Goal: Share content

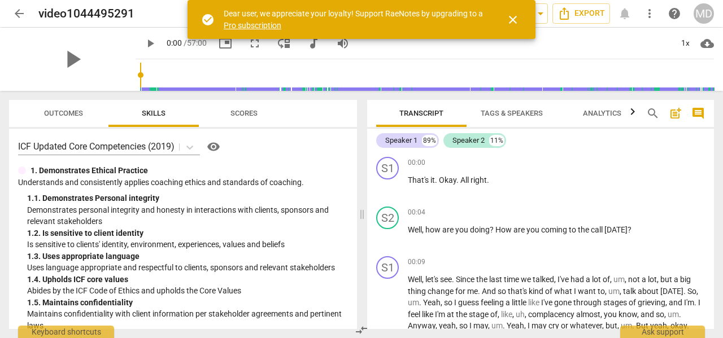
click at [707, 46] on span "cloud_download" at bounding box center [707, 44] width 14 height 14
click at [673, 41] on li "Download audio" at bounding box center [673, 43] width 84 height 27
click at [707, 42] on span "cloud_download" at bounding box center [707, 44] width 14 height 14
click at [671, 70] on li "Download video" at bounding box center [673, 70] width 84 height 27
click at [592, 10] on span "Export" at bounding box center [581, 14] width 47 height 14
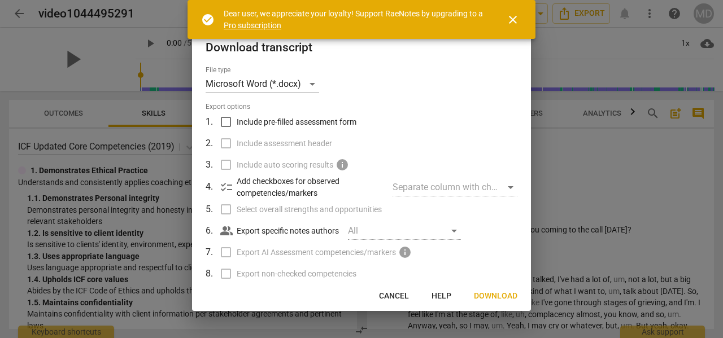
click at [511, 16] on span "close" at bounding box center [513, 20] width 14 height 14
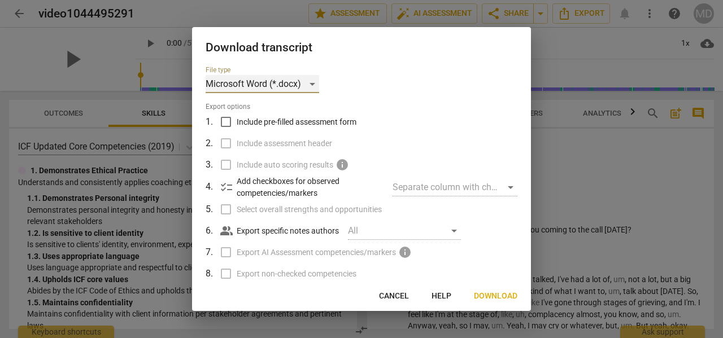
click at [312, 85] on div "Microsoft Word (*.docx)" at bounding box center [263, 84] width 114 height 18
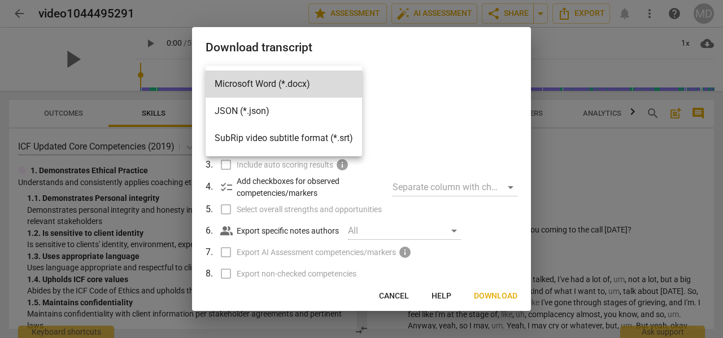
click at [428, 72] on div at bounding box center [361, 169] width 723 height 338
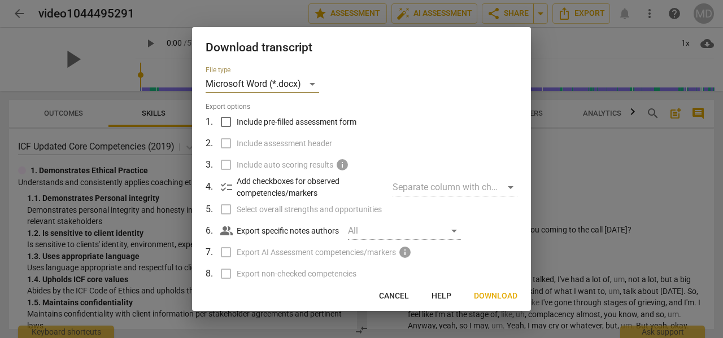
click at [486, 297] on span "Download" at bounding box center [495, 296] width 43 height 11
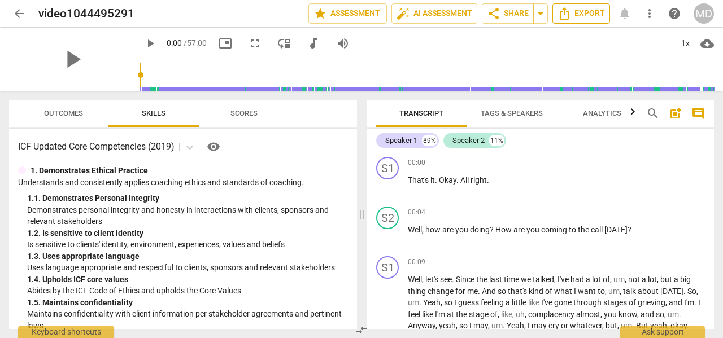
click at [582, 12] on span "Export" at bounding box center [581, 14] width 47 height 14
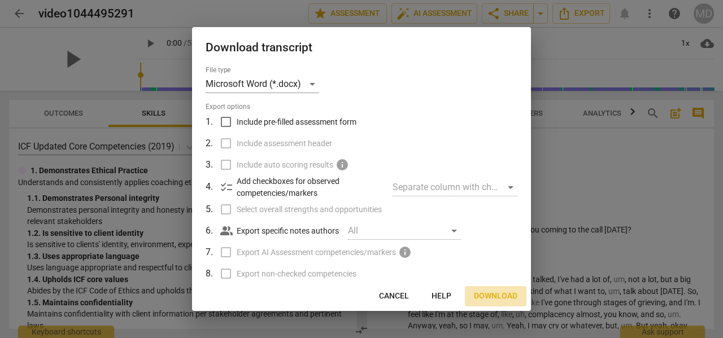
click at [498, 296] on span "Download" at bounding box center [495, 296] width 43 height 11
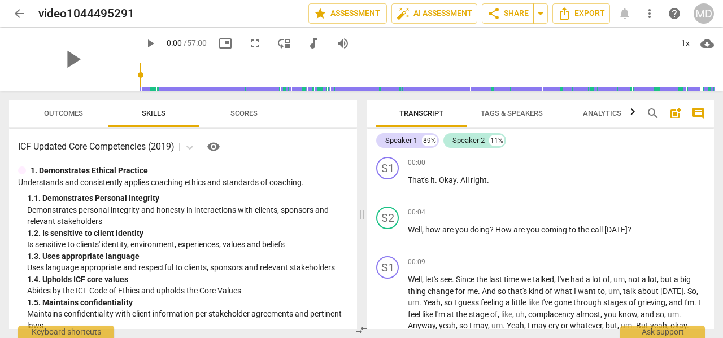
click at [458, 46] on div "play_arrow 0:00 / 57:00 picture_in_picture fullscreen move_down audiotrack volu…" at bounding box center [425, 44] width 578 height 32
click at [500, 15] on span "share Share" at bounding box center [508, 14] width 42 height 14
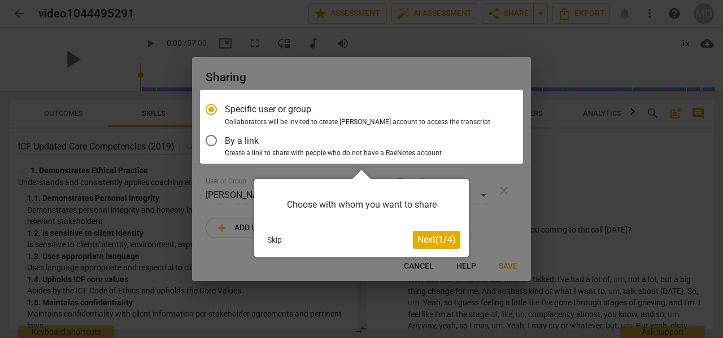
click at [432, 242] on span "Next ( 1 / 4 )" at bounding box center [436, 239] width 38 height 11
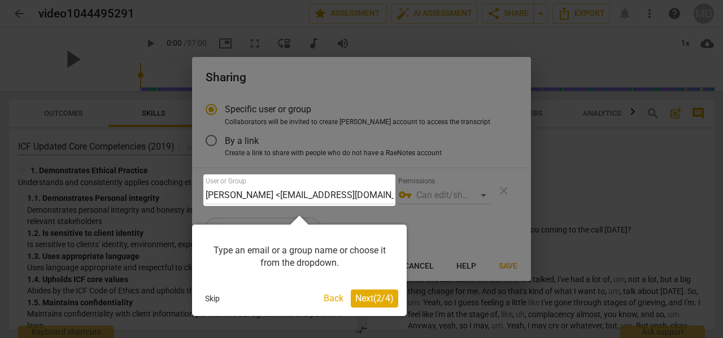
click at [298, 191] on div at bounding box center [299, 191] width 192 height 32
click at [381, 300] on span "Next ( 2 / 4 )" at bounding box center [374, 298] width 38 height 11
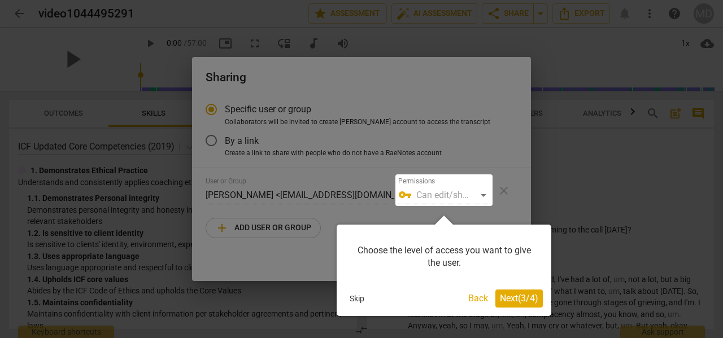
click at [520, 298] on span "Next ( 3 / 4 )" at bounding box center [519, 298] width 38 height 11
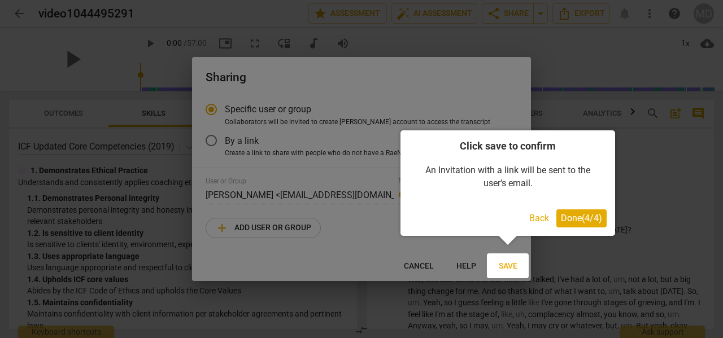
click at [252, 194] on div at bounding box center [361, 169] width 723 height 338
click at [533, 214] on button "Back" at bounding box center [539, 219] width 29 height 18
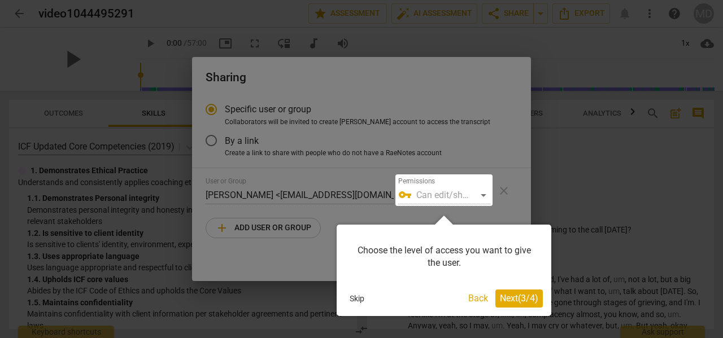
click at [473, 301] on button "Back" at bounding box center [478, 299] width 29 height 18
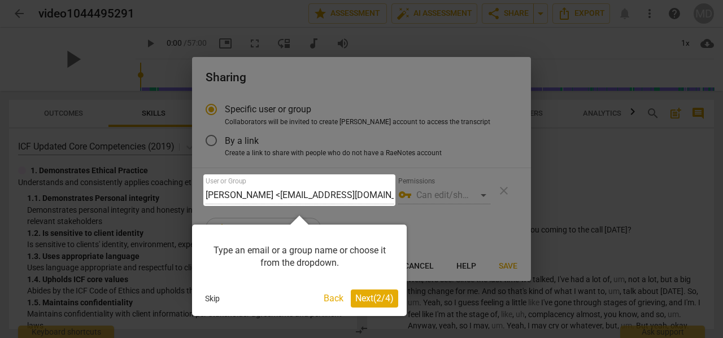
drag, startPoint x: 302, startPoint y: 193, endPoint x: 270, endPoint y: 199, distance: 32.8
click at [270, 199] on div at bounding box center [299, 191] width 192 height 32
click at [369, 293] on span "Next ( 2 / 4 )" at bounding box center [374, 298] width 38 height 11
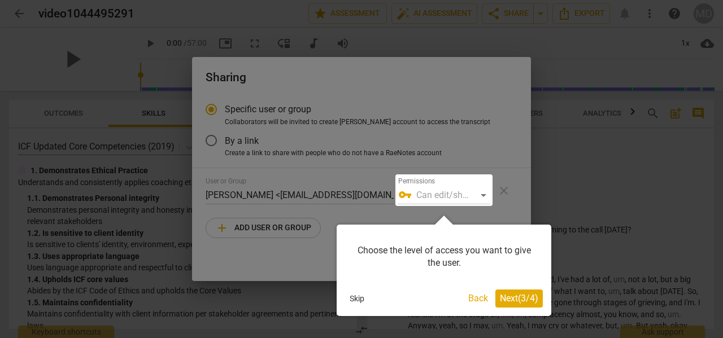
click at [512, 304] on button "Next ( 3 / 4 )" at bounding box center [518, 299] width 47 height 18
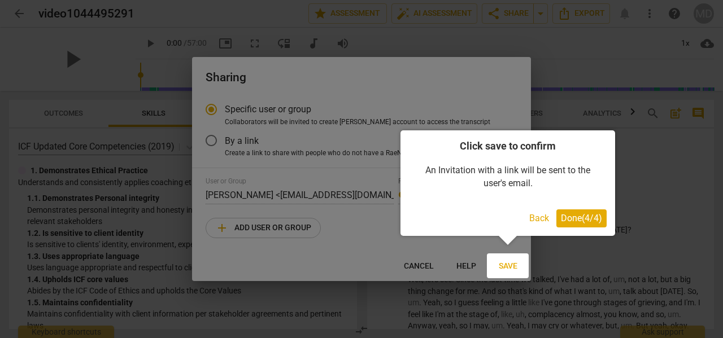
click at [574, 216] on span "Done ( 4 / 4 )" at bounding box center [581, 218] width 41 height 11
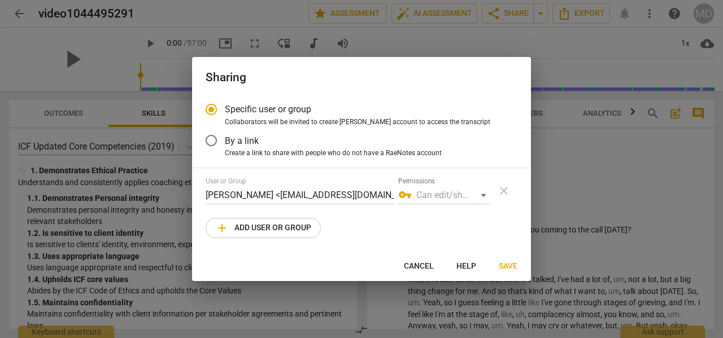
drag, startPoint x: 345, startPoint y: 193, endPoint x: 259, endPoint y: 229, distance: 93.4
click at [259, 229] on span "add Add user or group" at bounding box center [263, 228] width 96 height 14
radio input "false"
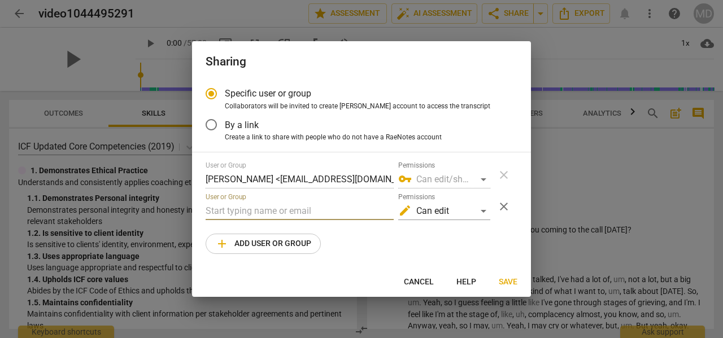
click at [229, 216] on input "text" at bounding box center [300, 211] width 188 height 18
type input "[PERSON_NAME][EMAIL_ADDRESS][DOMAIN_NAME]"
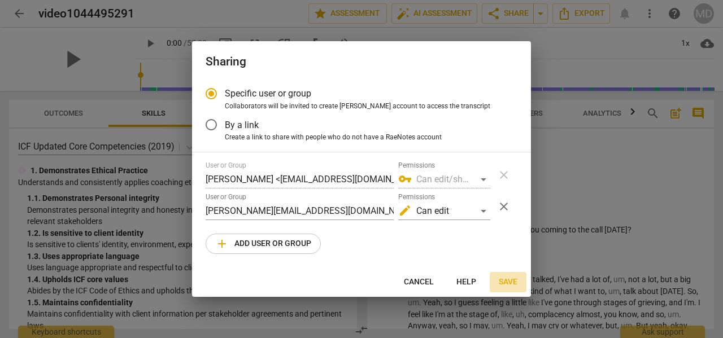
click at [508, 283] on span "Save" at bounding box center [508, 282] width 19 height 11
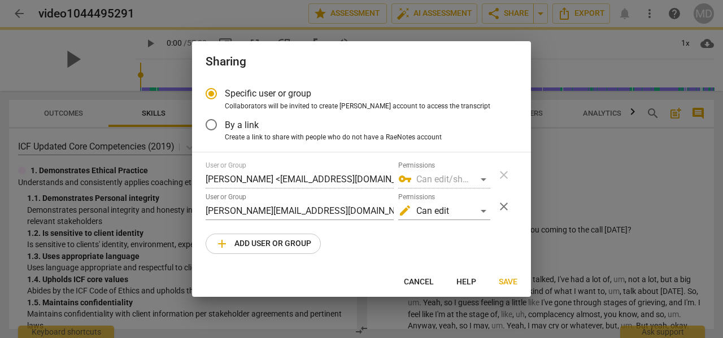
radio input "false"
type input "[PERSON_NAME] <[PERSON_NAME][EMAIL_ADDRESS][DOMAIN_NAME]>"
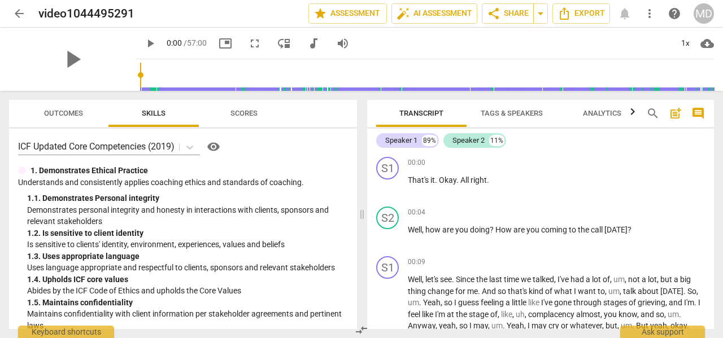
click at [680, 113] on span "post_add" at bounding box center [676, 114] width 14 height 14
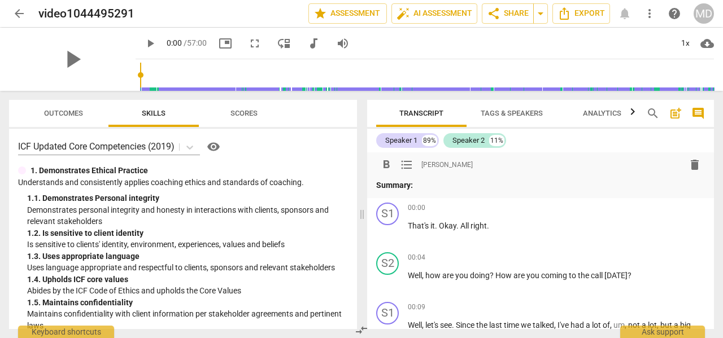
click at [698, 111] on span "comment" at bounding box center [698, 114] width 14 height 14
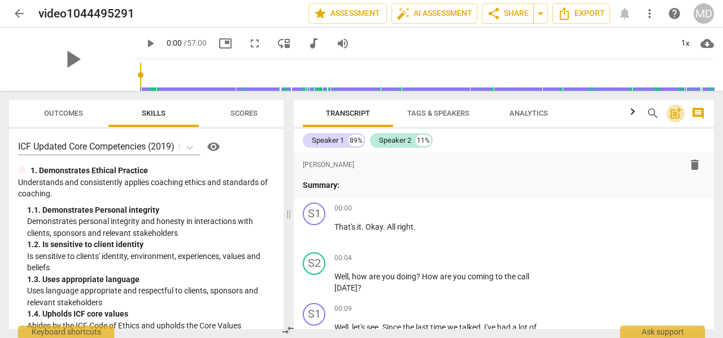
click at [675, 111] on span "post_add" at bounding box center [676, 114] width 14 height 14
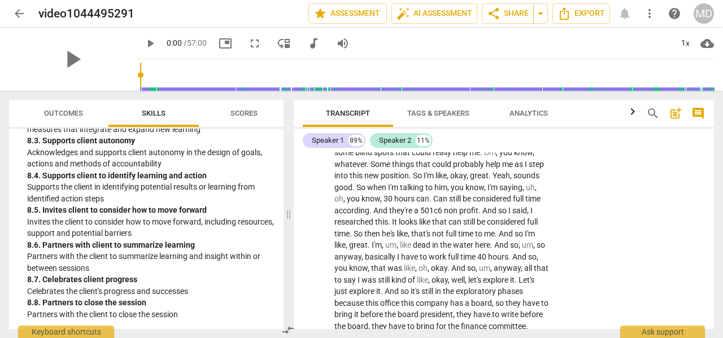
scroll to position [2090, 0]
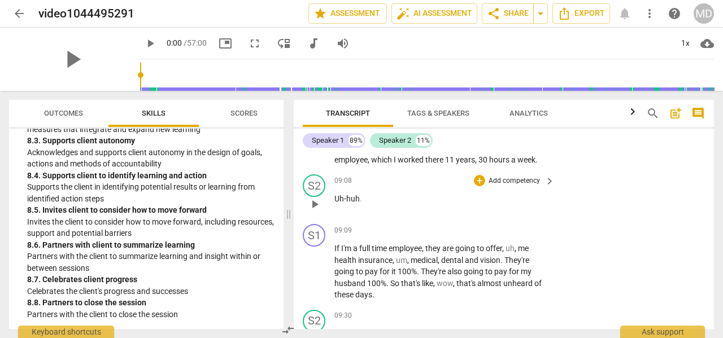
click at [465, 178] on div "09:08 + Add competency keyboard_arrow_right Uh-huh ." at bounding box center [444, 195] width 221 height 41
click at [634, 113] on icon "button" at bounding box center [633, 111] width 4 height 7
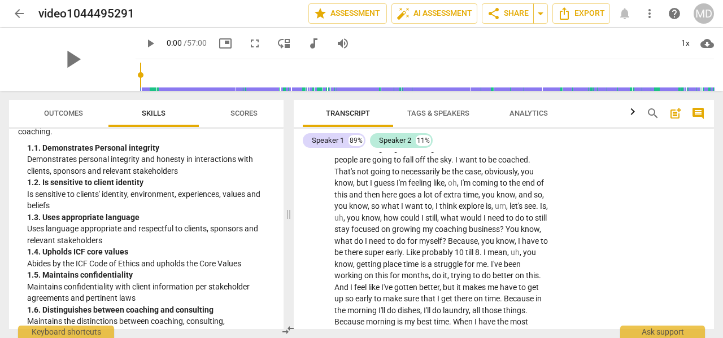
scroll to position [0, 0]
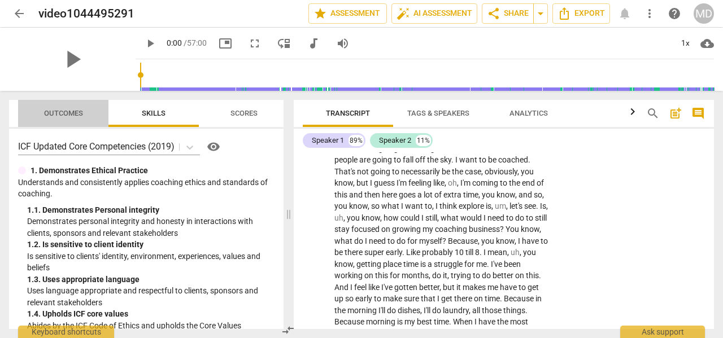
click at [50, 115] on span "Outcomes" at bounding box center [63, 113] width 39 height 8
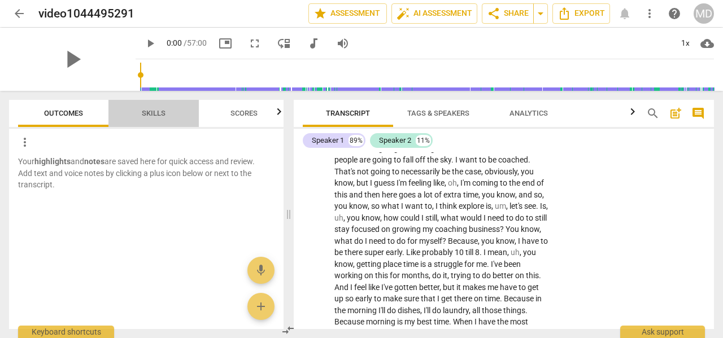
click at [148, 114] on span "Skills" at bounding box center [154, 113] width 24 height 8
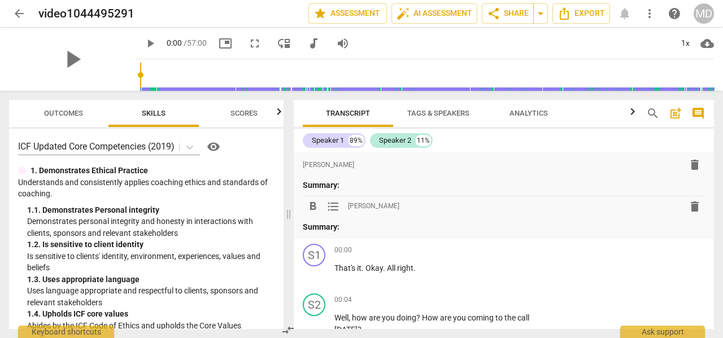
drag, startPoint x: 338, startPoint y: 115, endPoint x: 635, endPoint y: 219, distance: 315.0
click at [635, 219] on div "format_bold format_list_bulleted [PERSON_NAME] delete Summary:" at bounding box center [504, 215] width 402 height 37
click at [543, 16] on span "arrow_drop_down" at bounding box center [541, 14] width 14 height 14
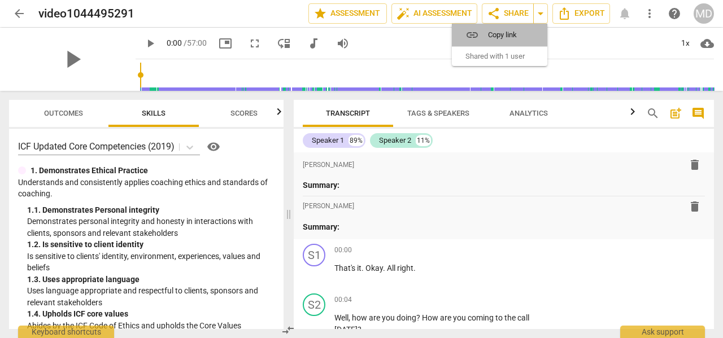
click at [502, 32] on span "Copy link" at bounding box center [506, 34] width 37 height 11
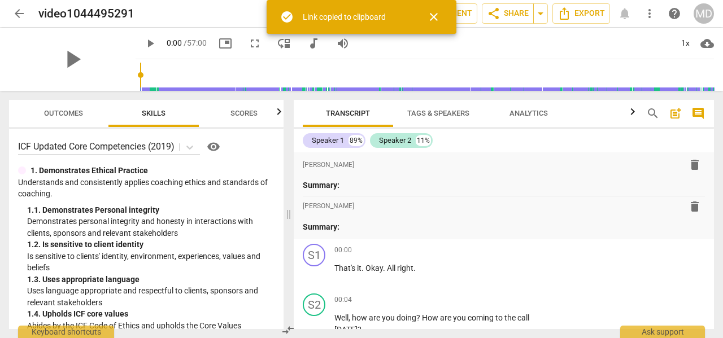
click at [438, 16] on span "close" at bounding box center [434, 17] width 14 height 14
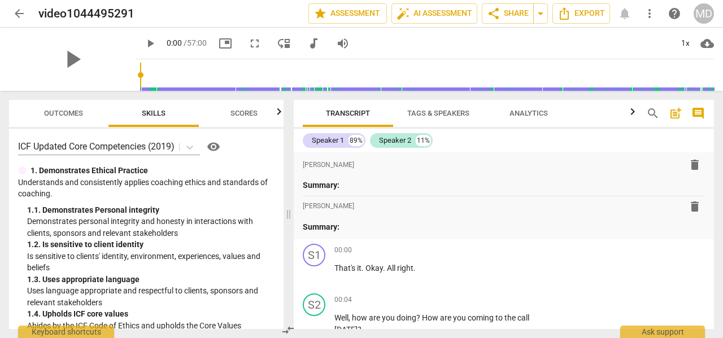
click at [652, 13] on span "more_vert" at bounding box center [650, 14] width 14 height 14
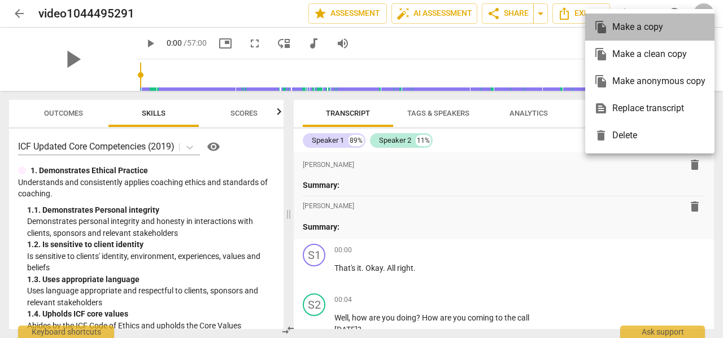
click at [638, 25] on div "file_copy Make a copy" at bounding box center [649, 27] width 111 height 27
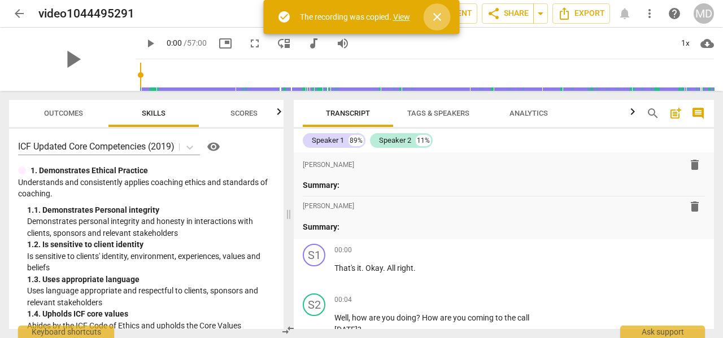
click at [438, 14] on span "close" at bounding box center [437, 17] width 14 height 14
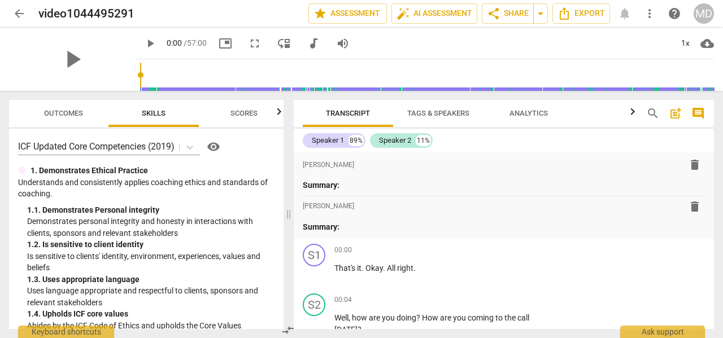
drag, startPoint x: 682, startPoint y: 43, endPoint x: 425, endPoint y: 47, distance: 257.0
click at [425, 46] on div "play_arrow 0:00 / 57:00 picture_in_picture fullscreen move_down audiotrack volu…" at bounding box center [425, 44] width 578 height 32
click at [651, 16] on span "more_vert" at bounding box center [650, 14] width 14 height 14
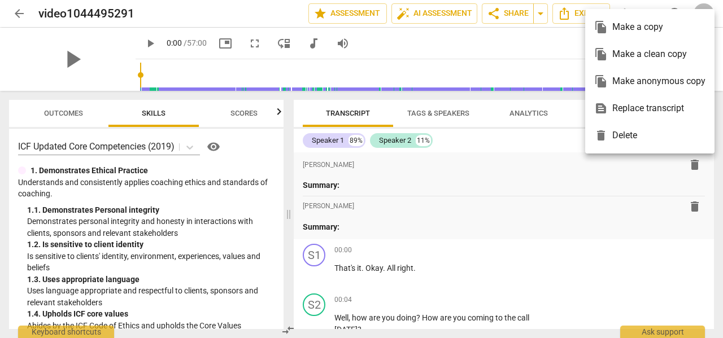
click at [476, 50] on div at bounding box center [361, 169] width 723 height 338
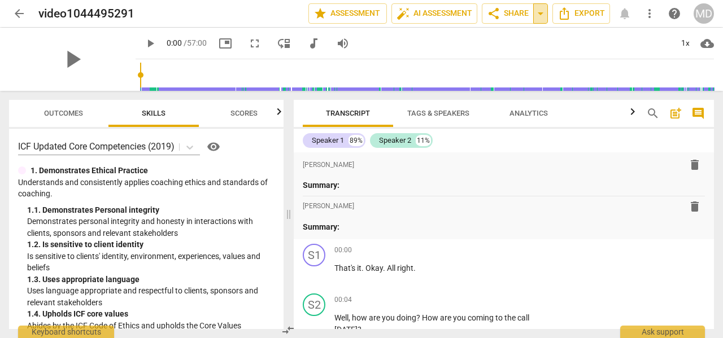
click at [541, 16] on span "arrow_drop_down" at bounding box center [541, 14] width 14 height 14
click at [511, 15] on span "share Share" at bounding box center [508, 14] width 42 height 14
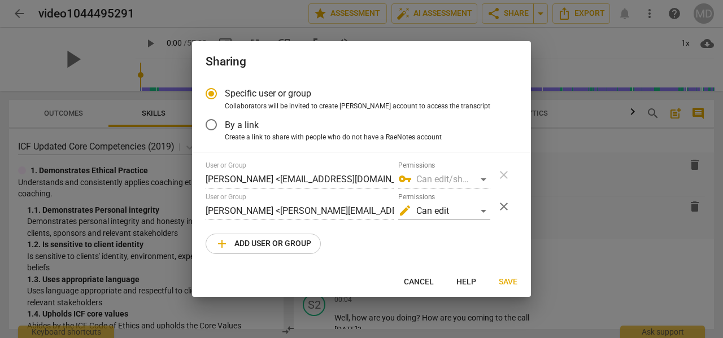
click at [510, 278] on span "Save" at bounding box center [508, 282] width 19 height 11
radio input "false"
